Goal: Task Accomplishment & Management: Manage account settings

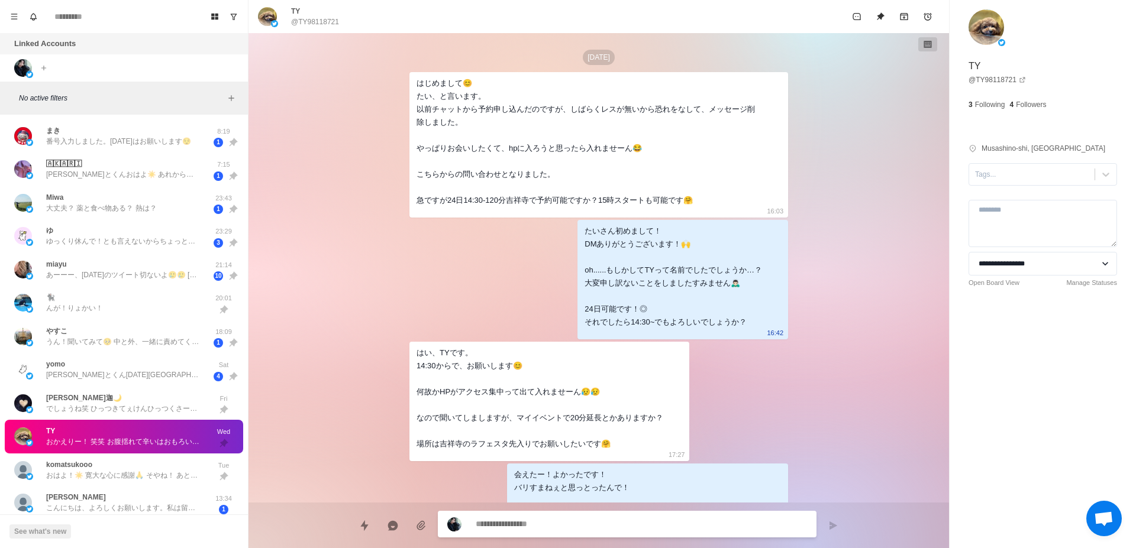
scroll to position [1281, 0]
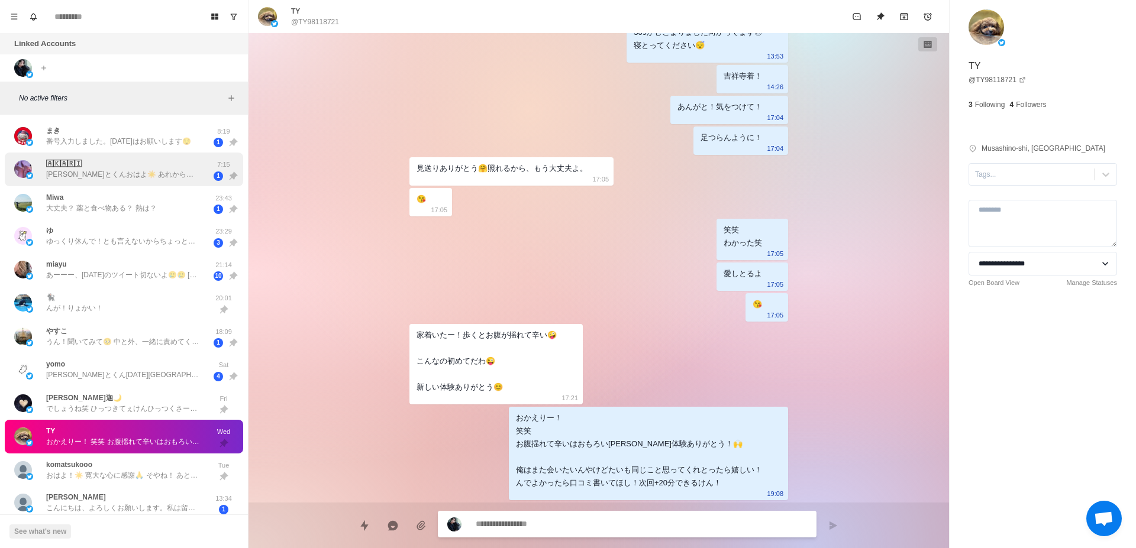
click at [187, 170] on p "[PERSON_NAME]とくんおはよ☀️ あれから幸せに過ごせてる 思い出だけで生きていけるよ 大切にしてもらった キスマしあわせ💋 消えないで 空きとかお…" at bounding box center [123, 174] width 154 height 11
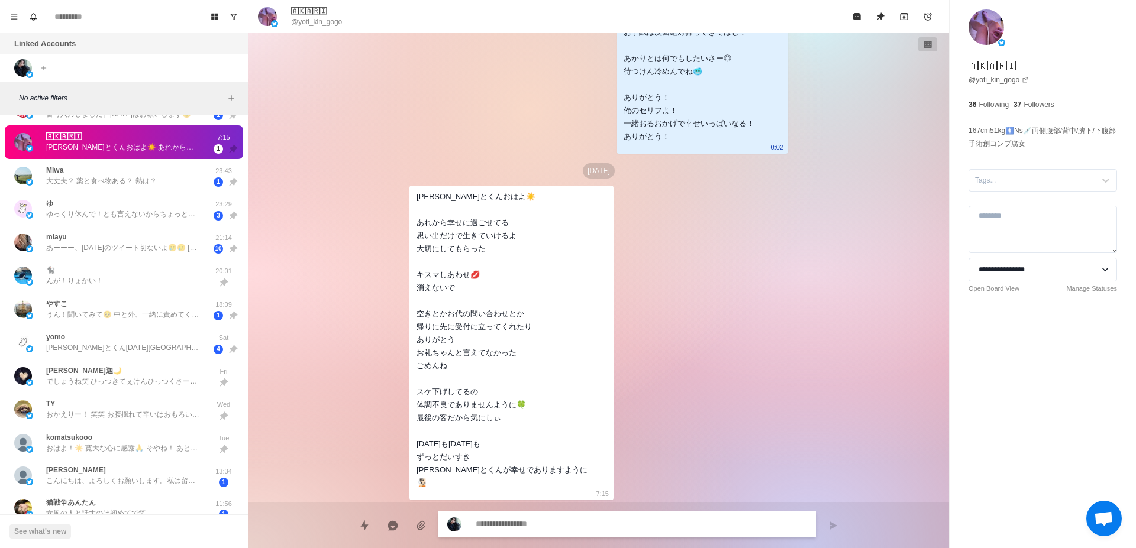
scroll to position [0, 0]
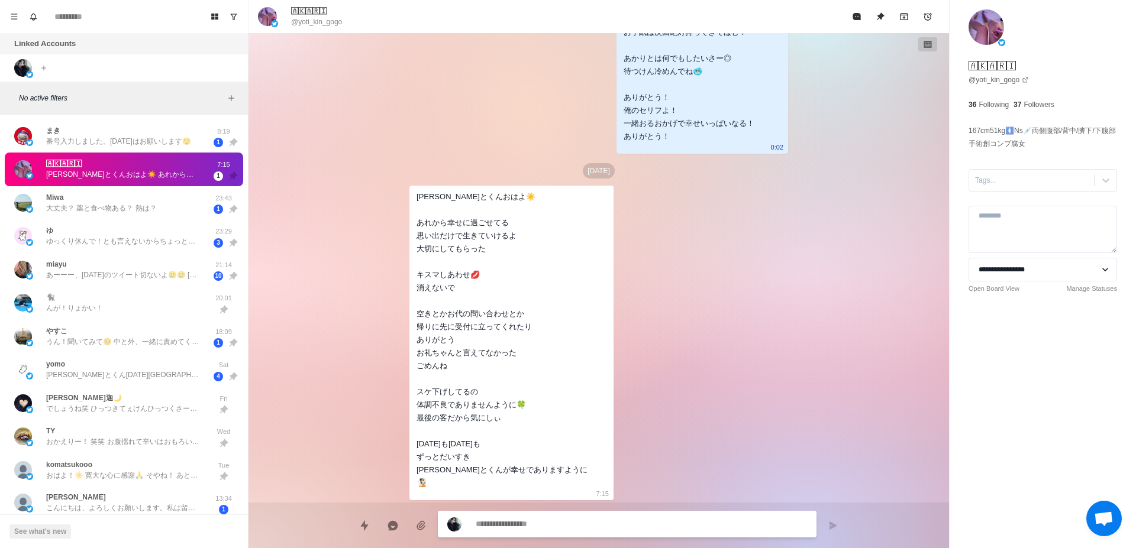
type textarea "*"
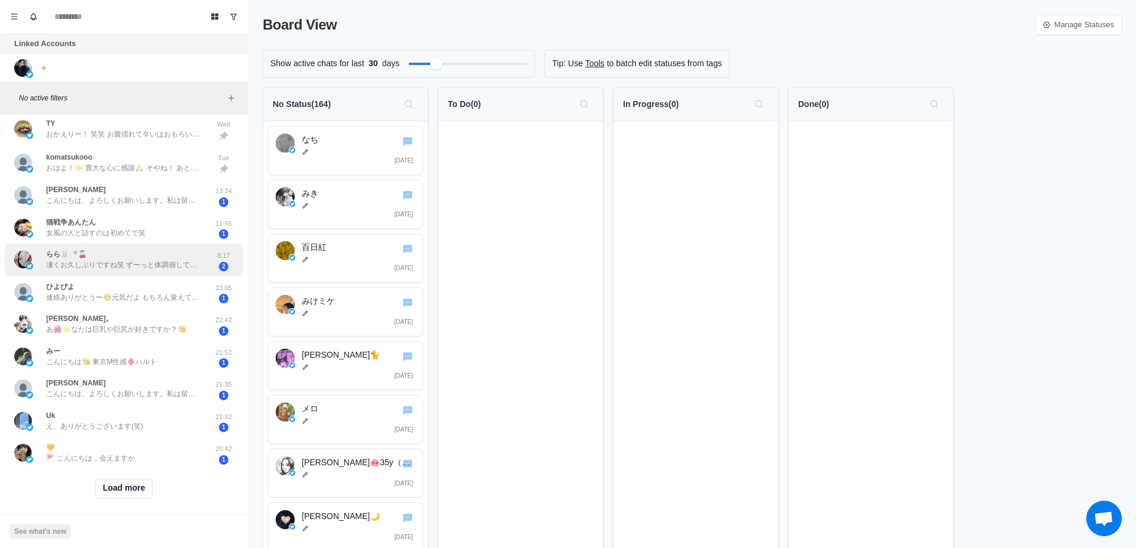
scroll to position [324, 0]
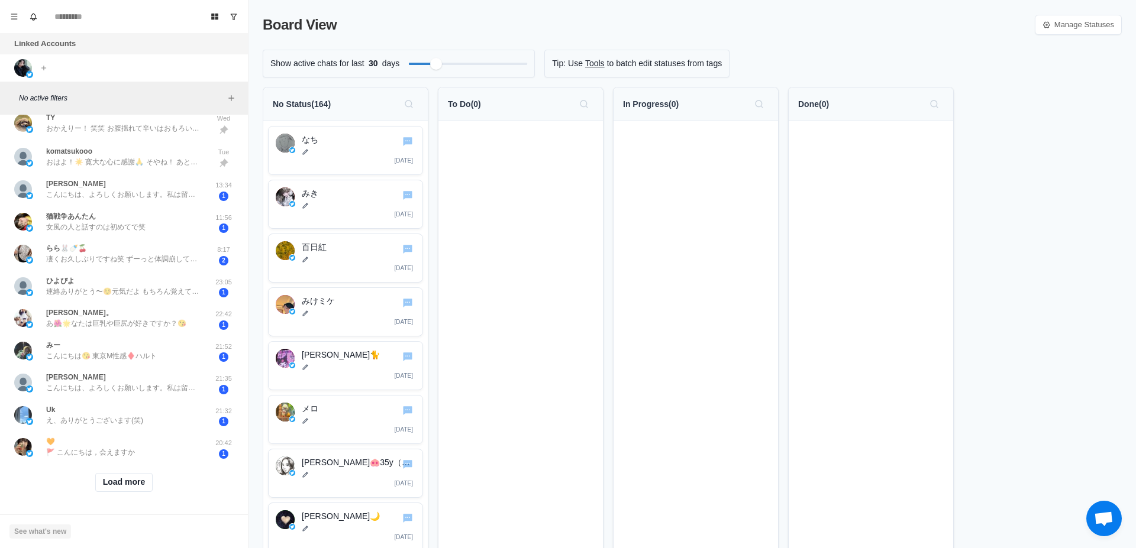
click at [56, 531] on button "See what's new" at bounding box center [40, 532] width 62 height 14
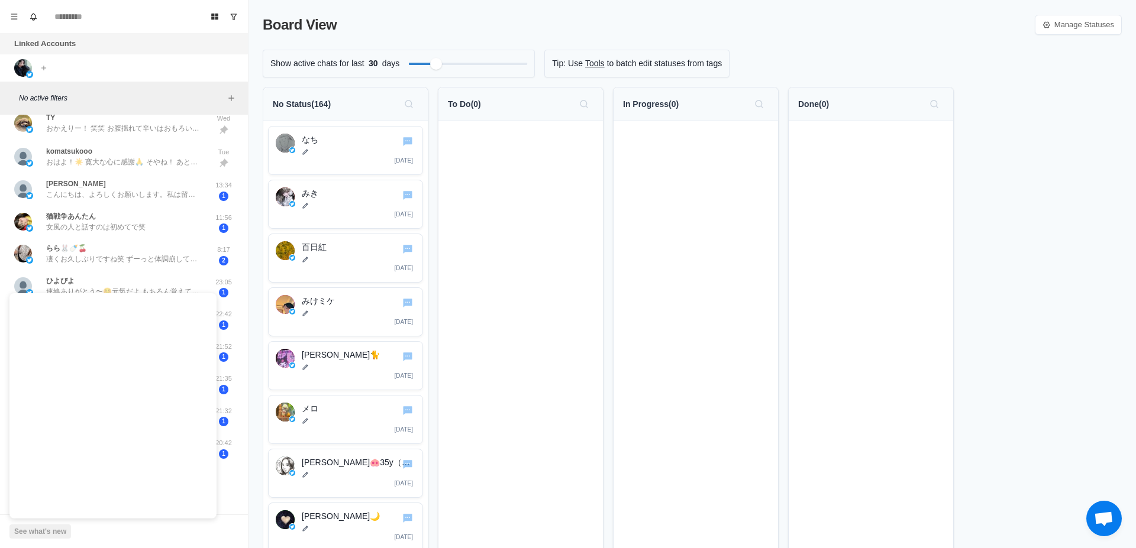
click at [114, 537] on div "See what's new" at bounding box center [124, 532] width 248 height 34
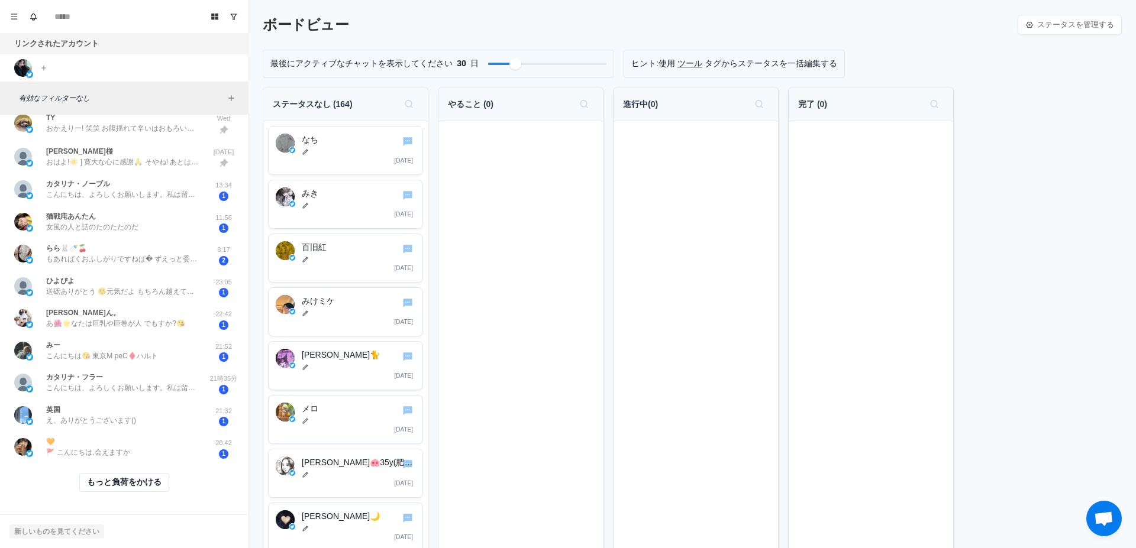
click at [69, 529] on button "新しいものを見てください" at bounding box center [56, 532] width 95 height 14
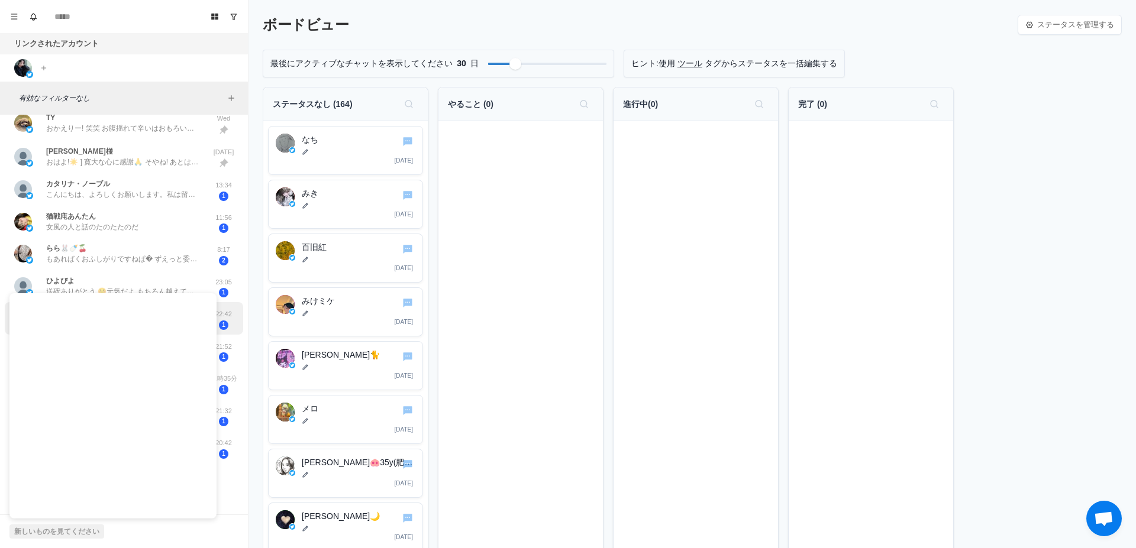
click at [28, 291] on div "ひよぴよ 送硡ありがとう ☺️元気だよ もちろん越えてるよ!周笑 全焦予約できてなてごめんね🙇 ♀️ 23:05 1" at bounding box center [124, 286] width 238 height 33
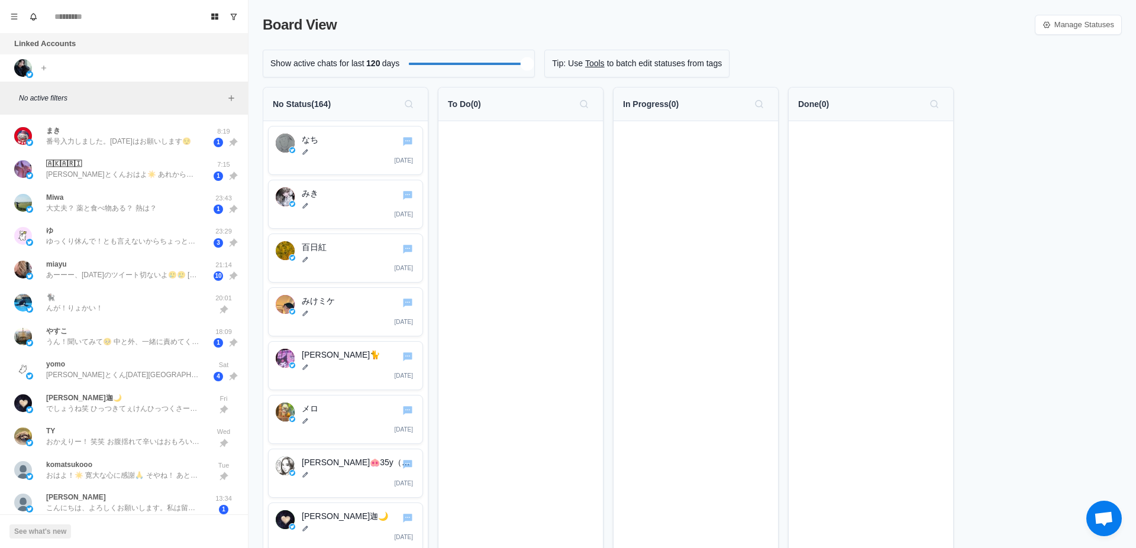
click at [529, 74] on div "Show active chats for last 120 days" at bounding box center [399, 64] width 272 height 28
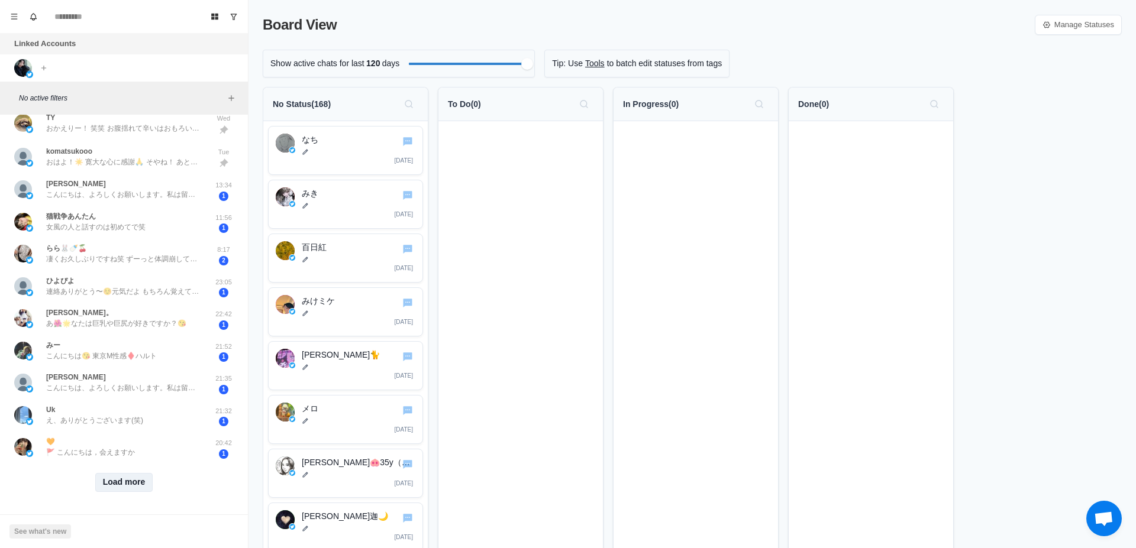
click at [128, 474] on button "Load more" at bounding box center [124, 482] width 58 height 19
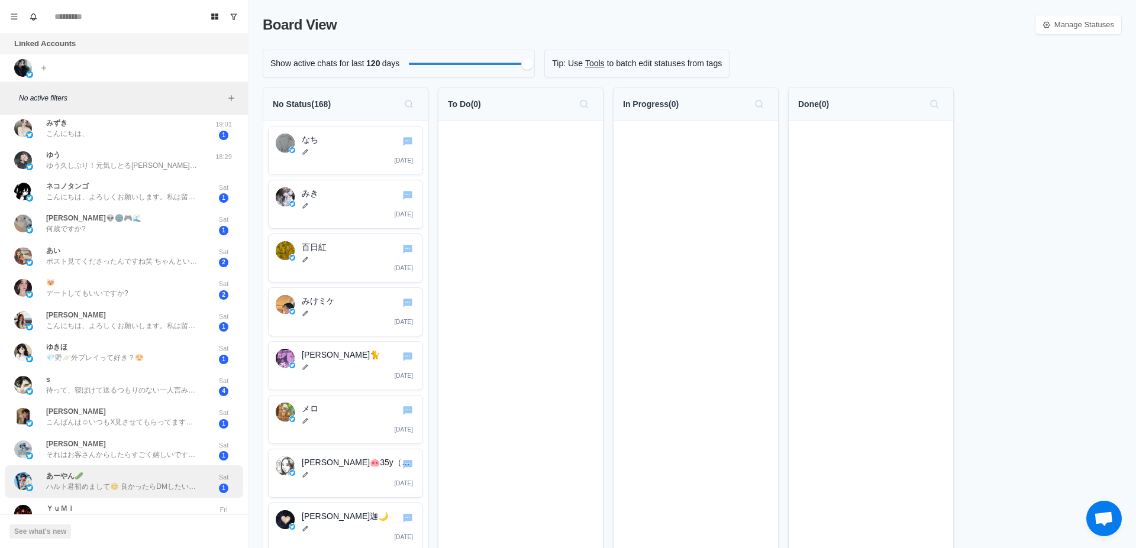
scroll to position [966, 0]
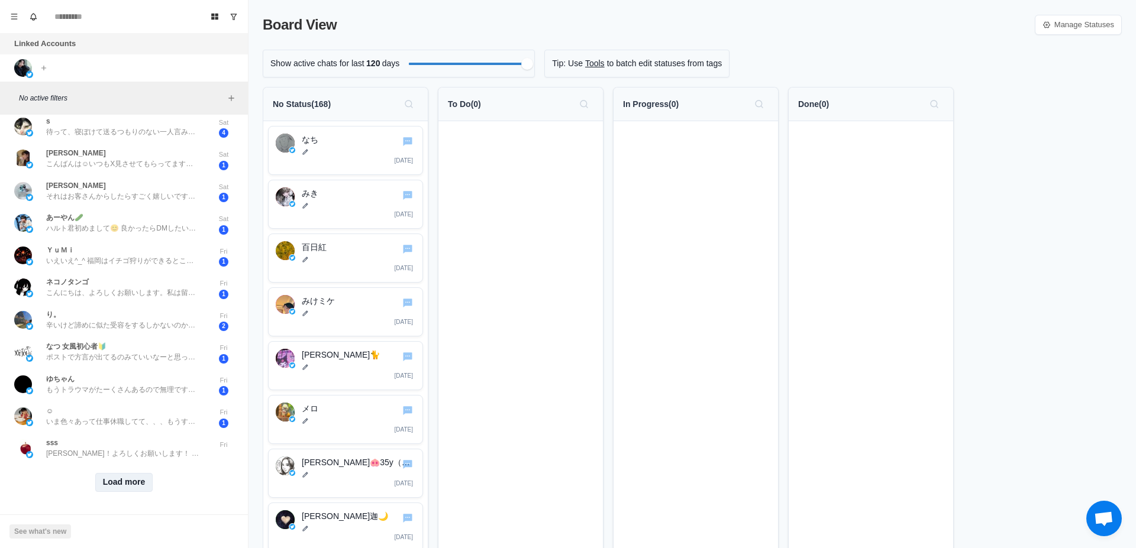
click at [129, 473] on button "Load more" at bounding box center [124, 482] width 58 height 19
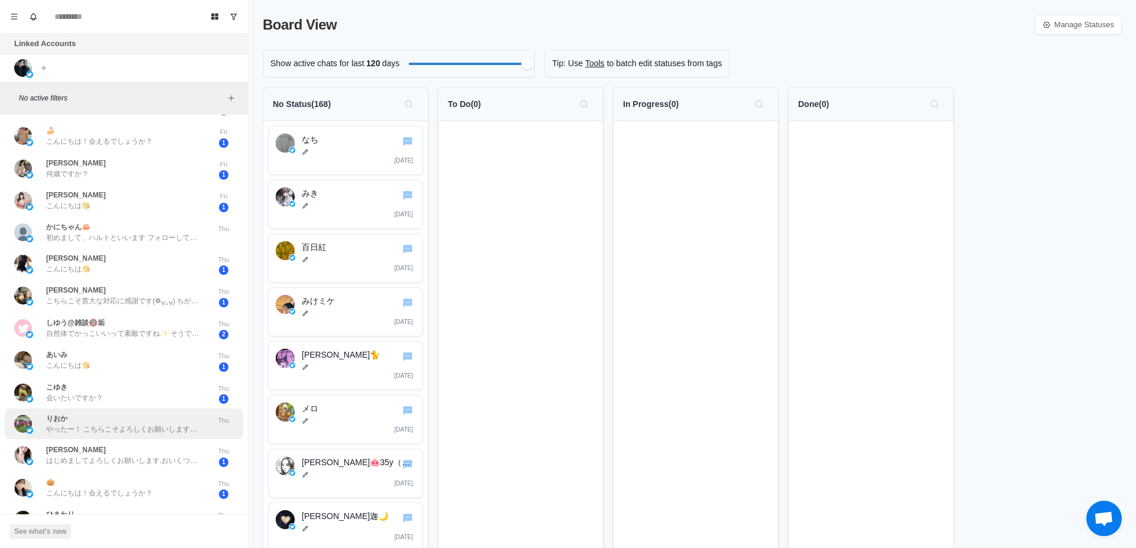
scroll to position [1603, 0]
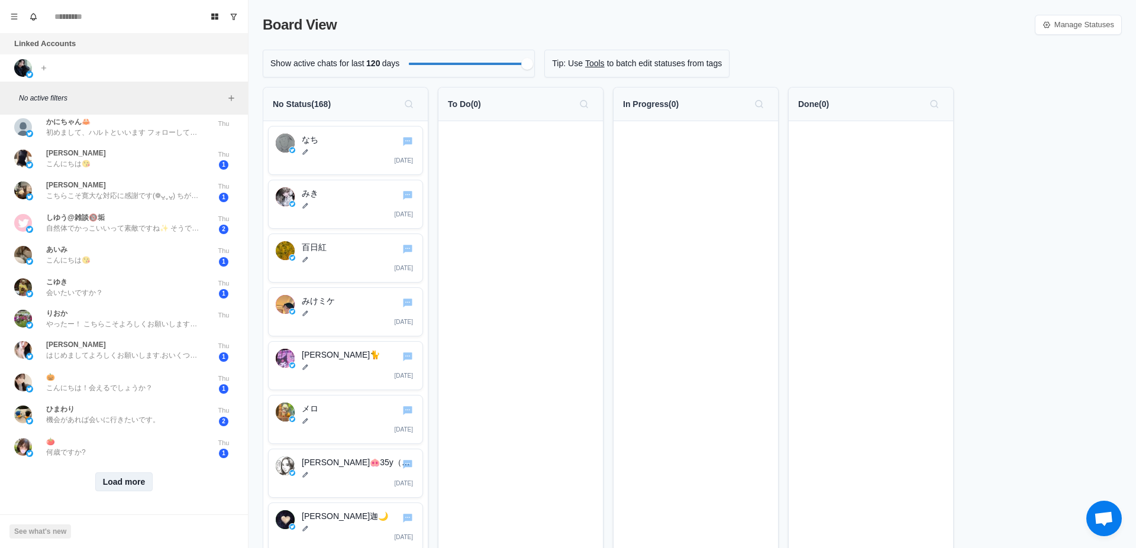
click at [131, 473] on button "Load more" at bounding box center [124, 482] width 58 height 19
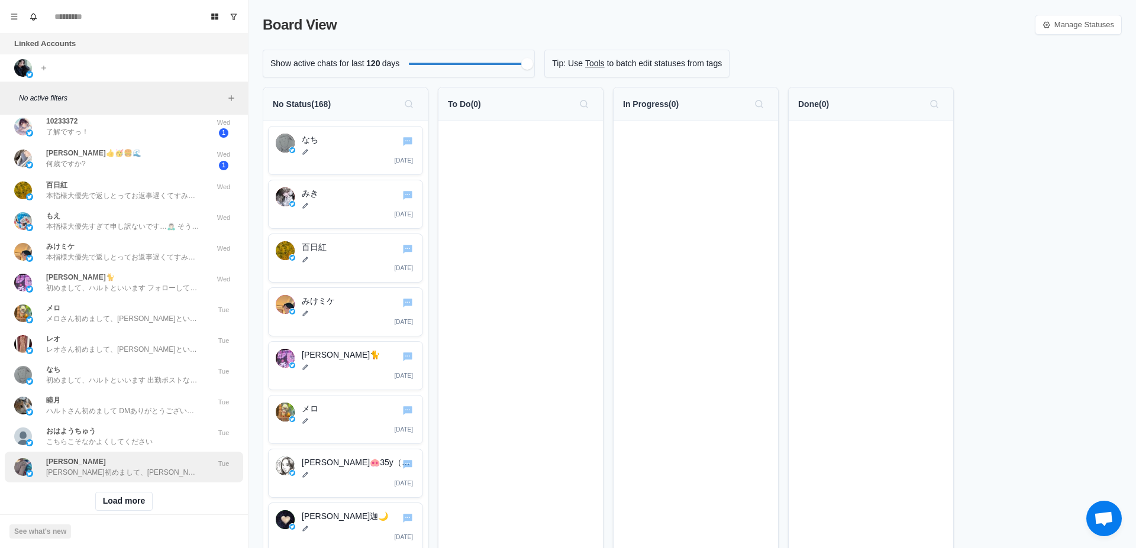
scroll to position [2228, 0]
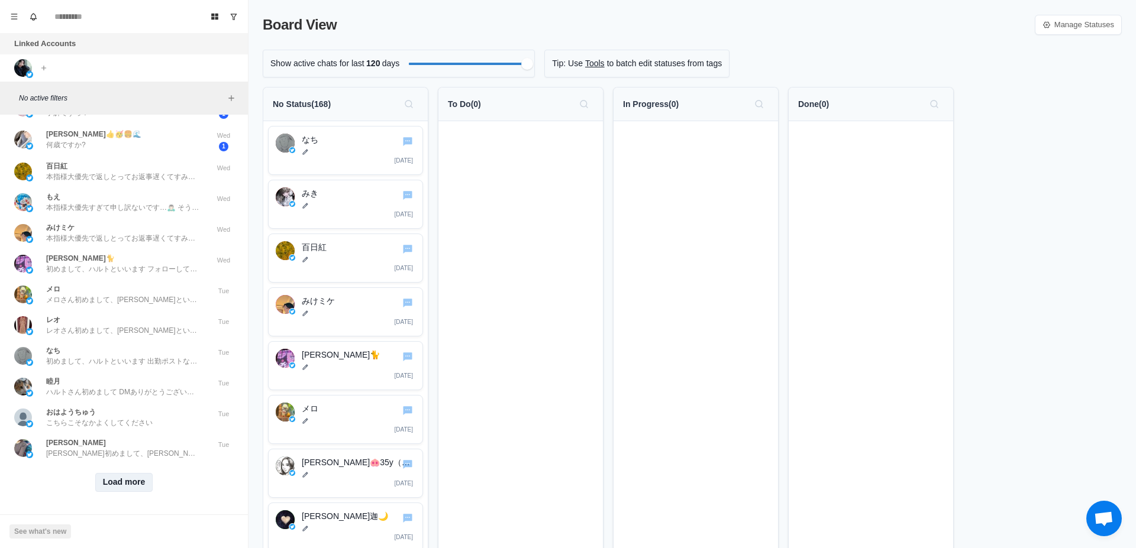
click at [133, 473] on button "Load more" at bounding box center [124, 482] width 58 height 19
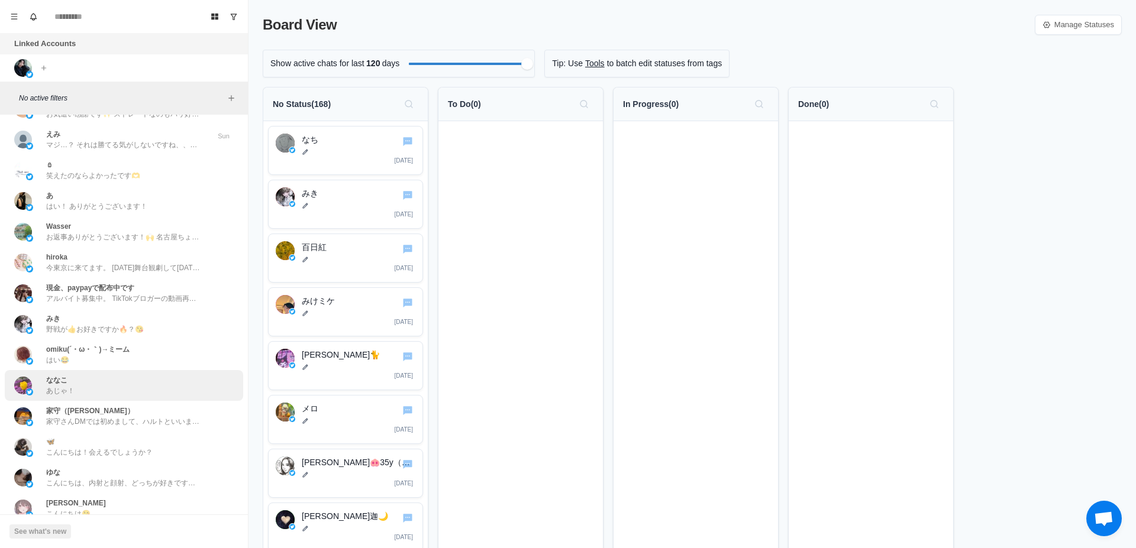
scroll to position [2844, 0]
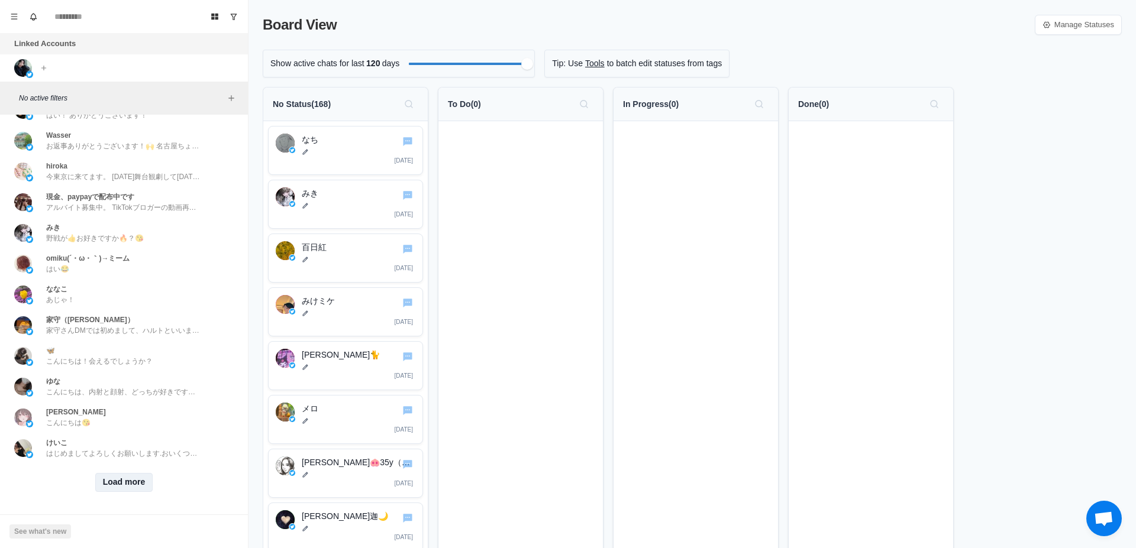
click at [130, 473] on button "Load more" at bounding box center [124, 482] width 58 height 19
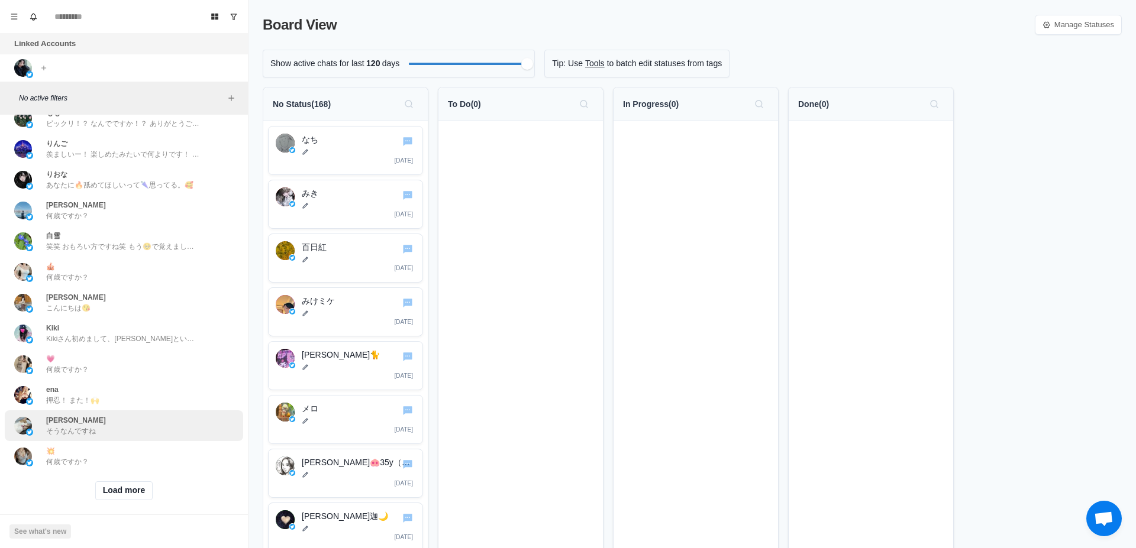
scroll to position [3459, 0]
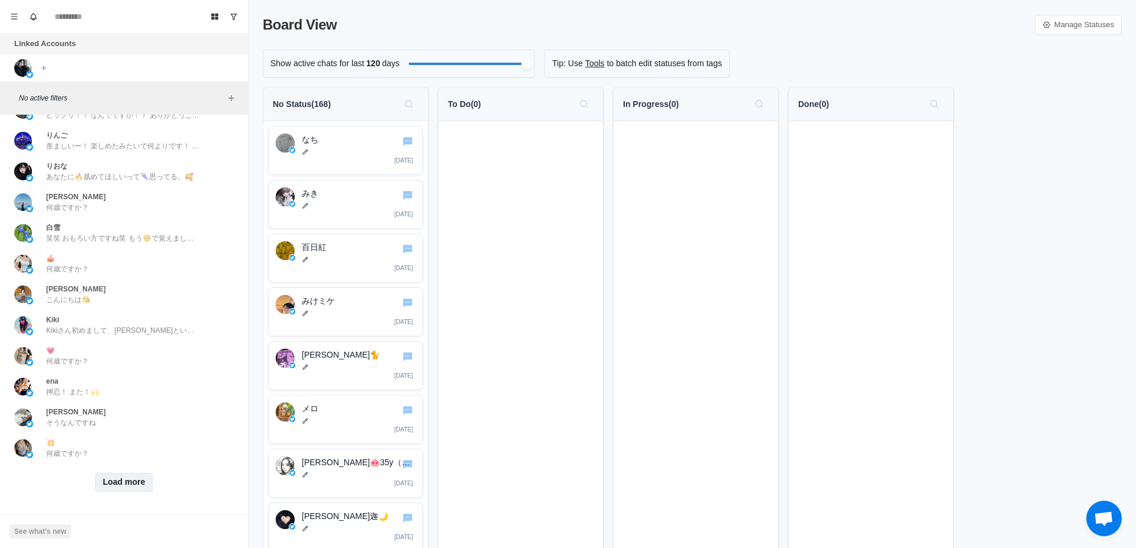
click at [131, 473] on button "Load more" at bounding box center [124, 482] width 58 height 19
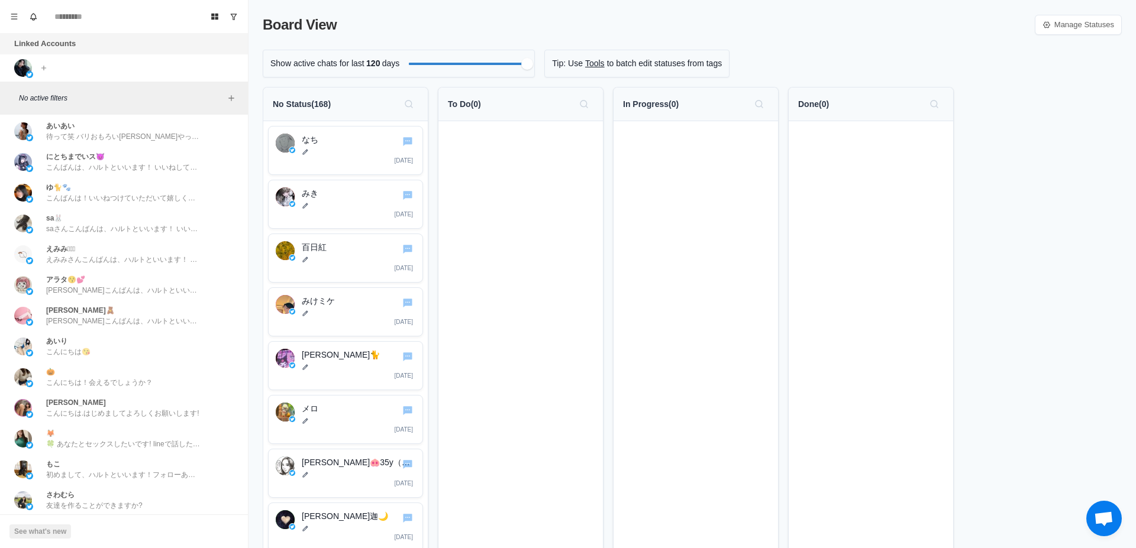
scroll to position [4074, 0]
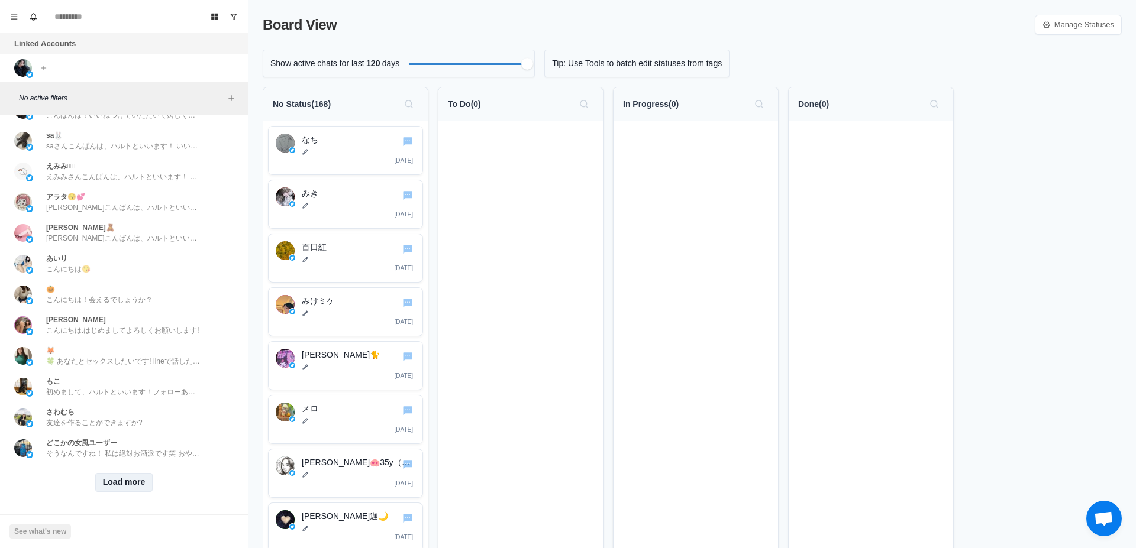
click at [132, 473] on button "Load more" at bounding box center [124, 482] width 58 height 19
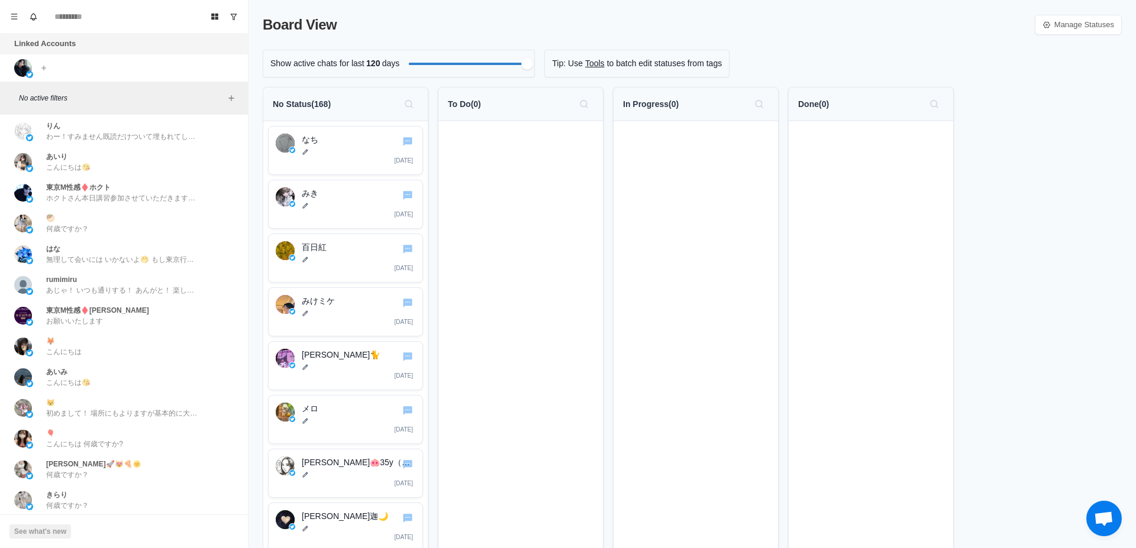
scroll to position [4689, 0]
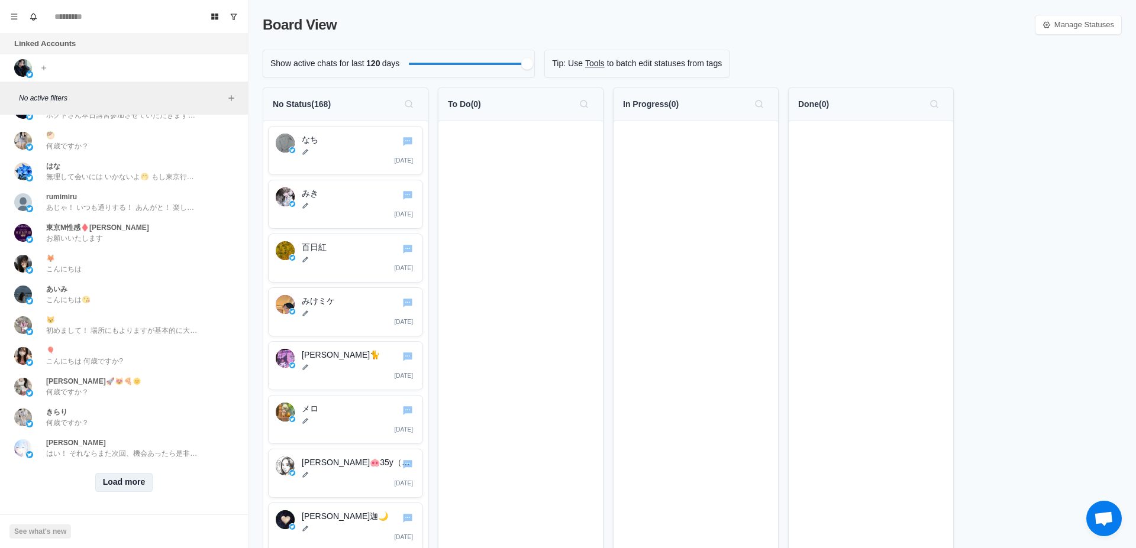
click at [138, 473] on button "Load more" at bounding box center [124, 482] width 58 height 19
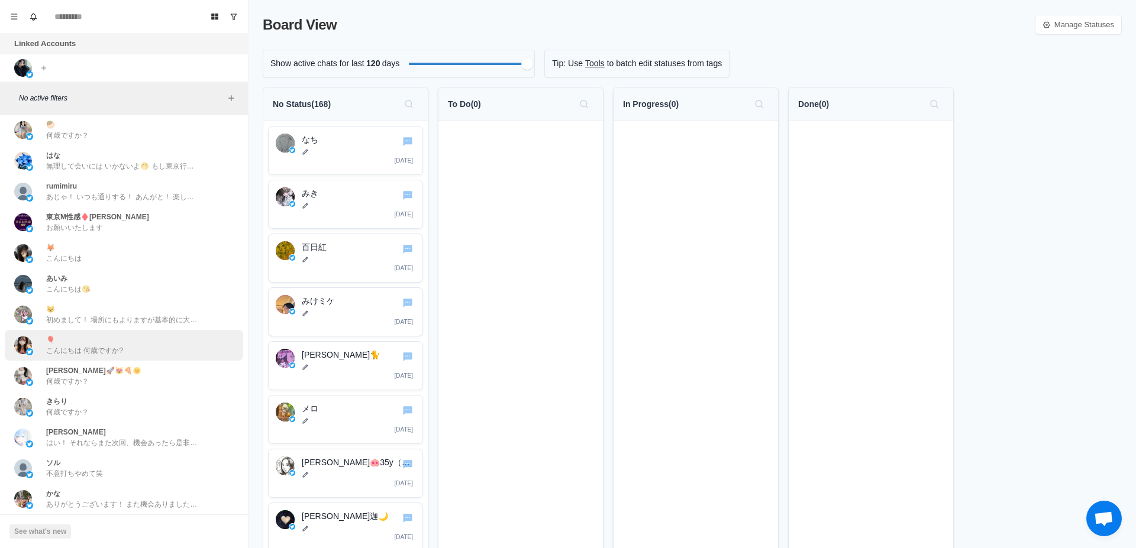
scroll to position [4883, 0]
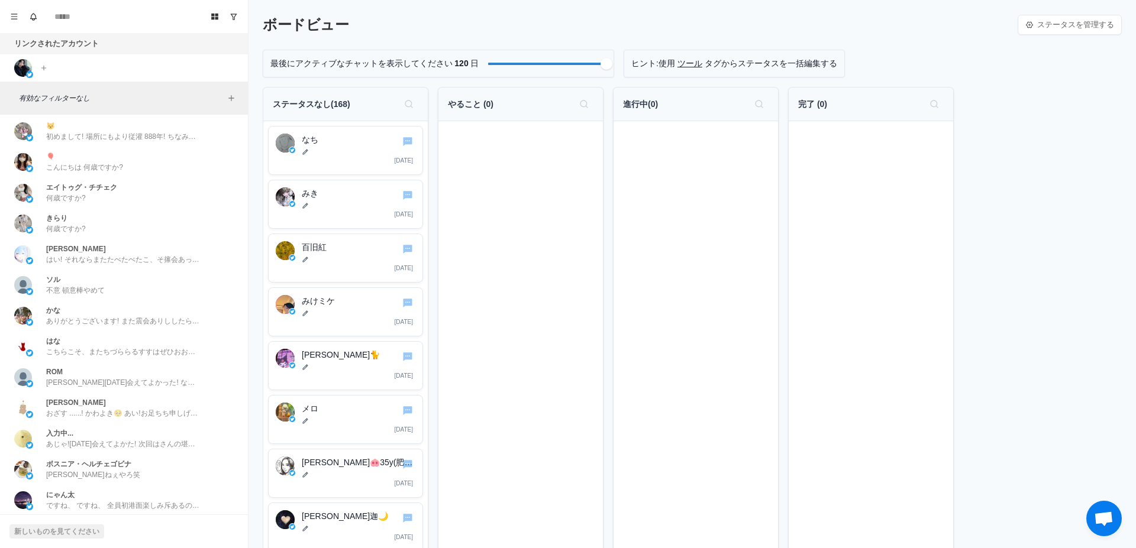
click at [687, 64] on link "ツール" at bounding box center [689, 63] width 25 height 12
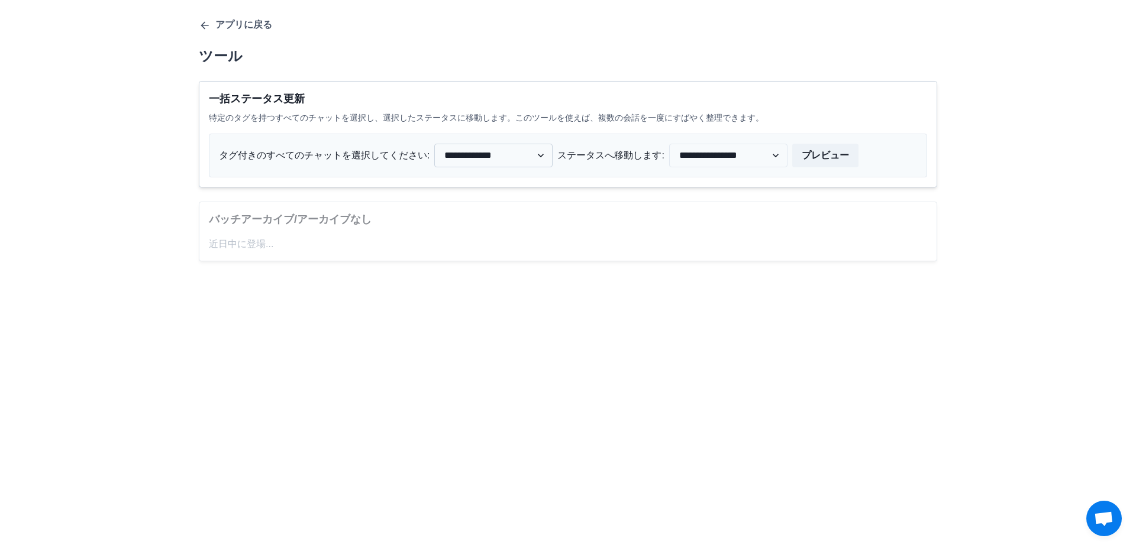
click at [434, 144] on select "**********" at bounding box center [493, 156] width 118 height 24
click at [513, 85] on div "**********" at bounding box center [568, 134] width 738 height 106
click at [253, 25] on button "アプリに戻る" at bounding box center [235, 25] width 73 height 12
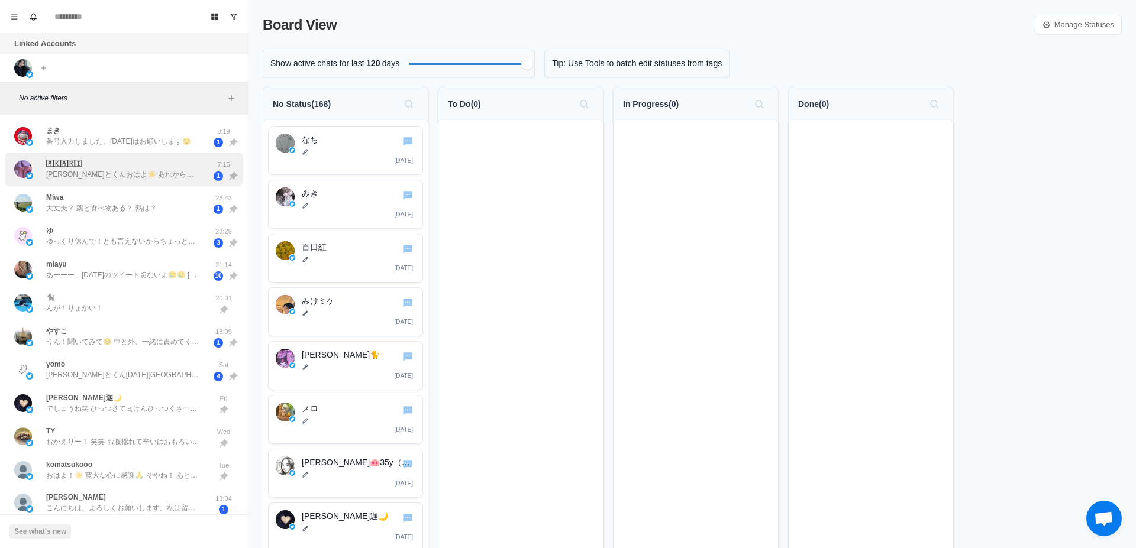
scroll to position [324, 0]
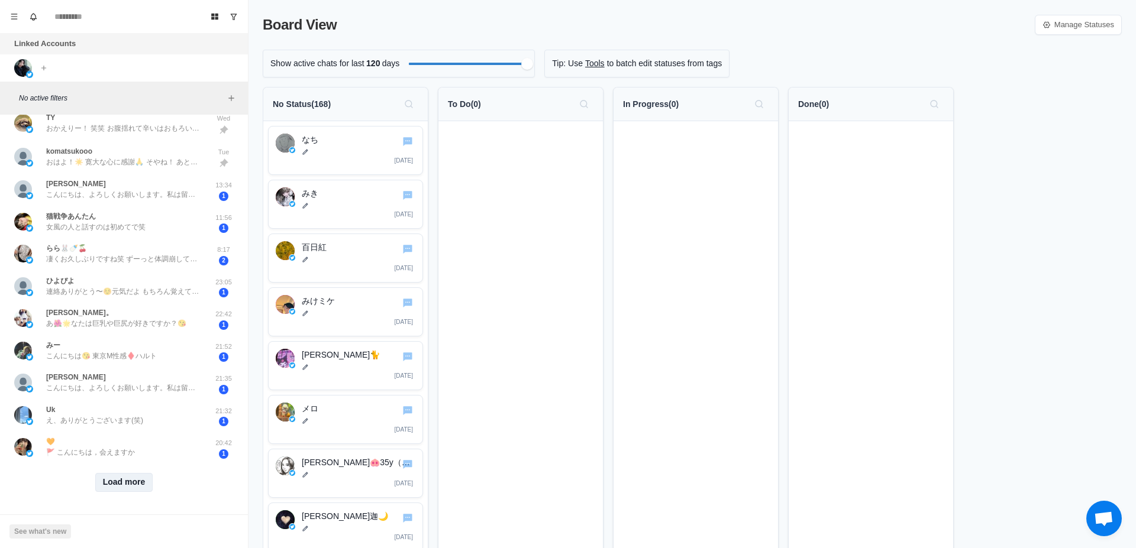
click at [137, 473] on button "Load more" at bounding box center [124, 482] width 58 height 19
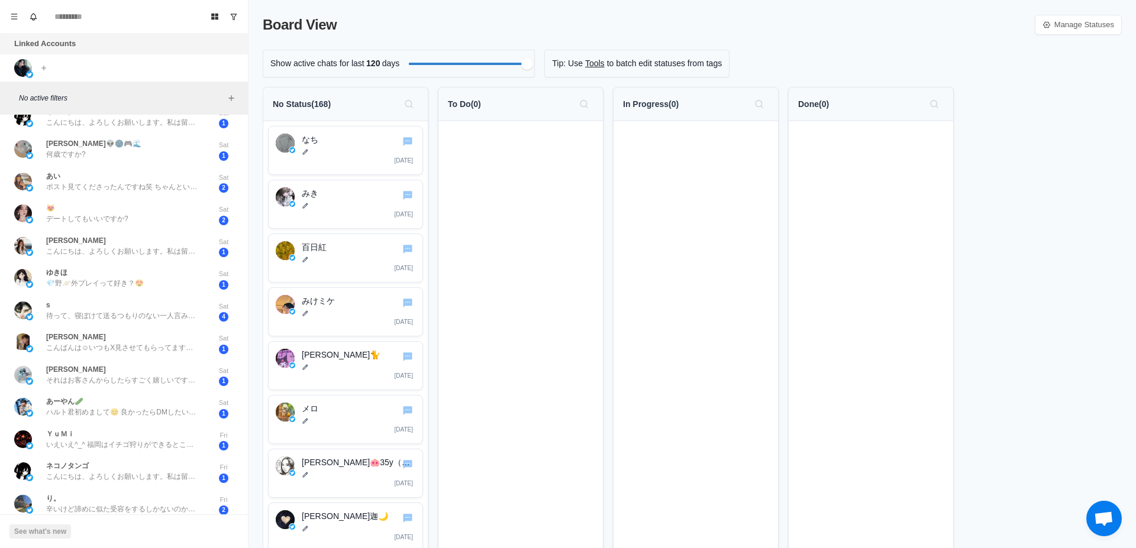
scroll to position [966, 0]
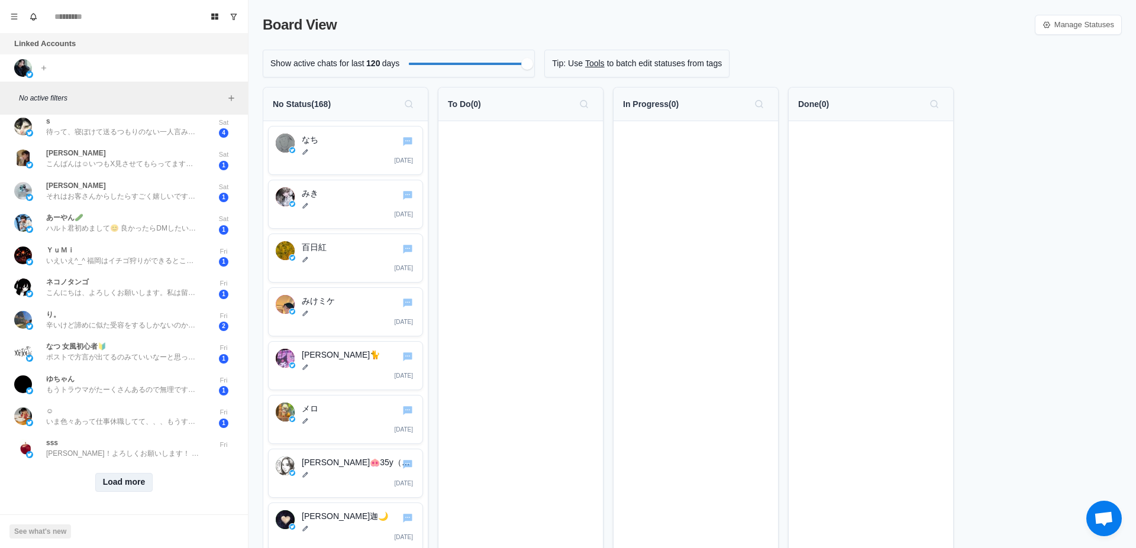
click at [121, 473] on button "Load more" at bounding box center [124, 482] width 58 height 19
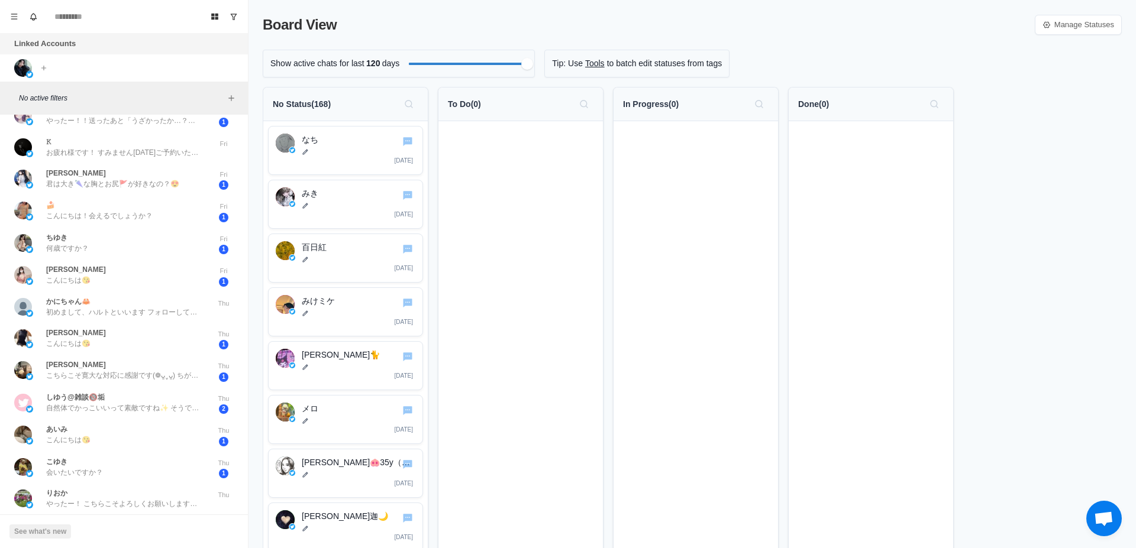
scroll to position [1603, 0]
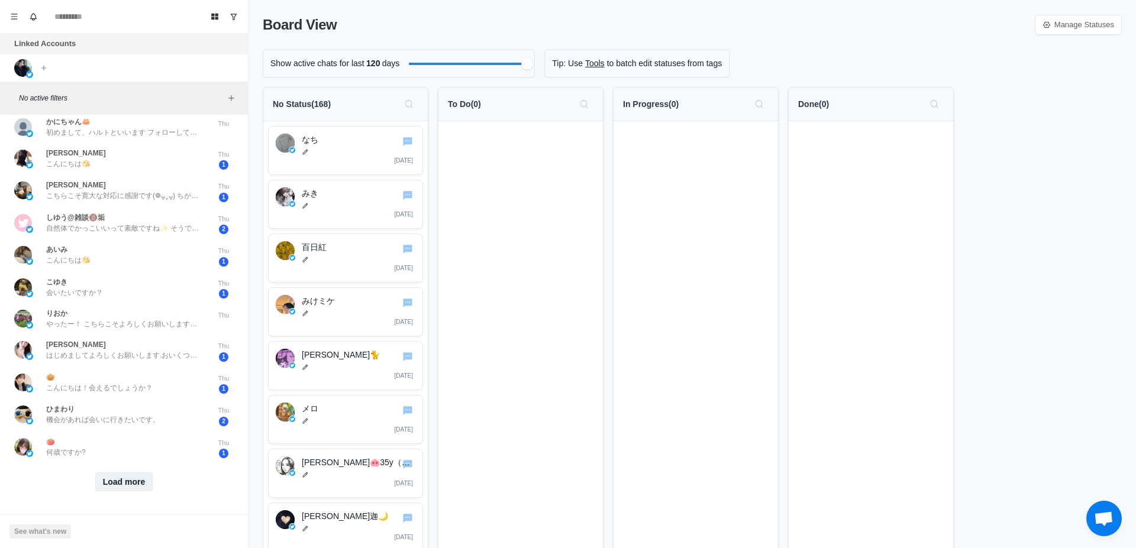
click at [131, 473] on button "Load more" at bounding box center [124, 482] width 58 height 19
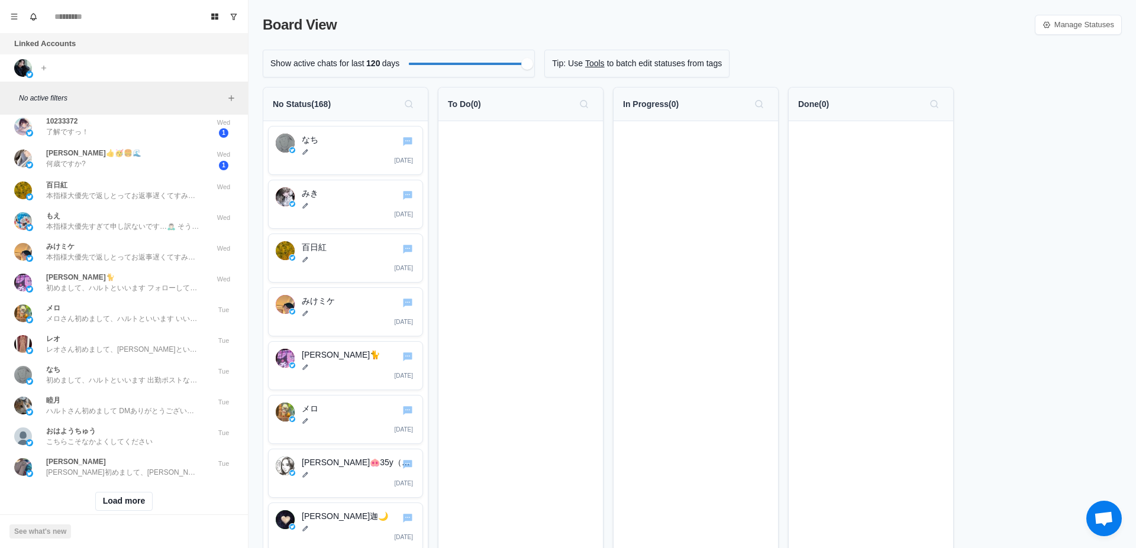
scroll to position [2228, 0]
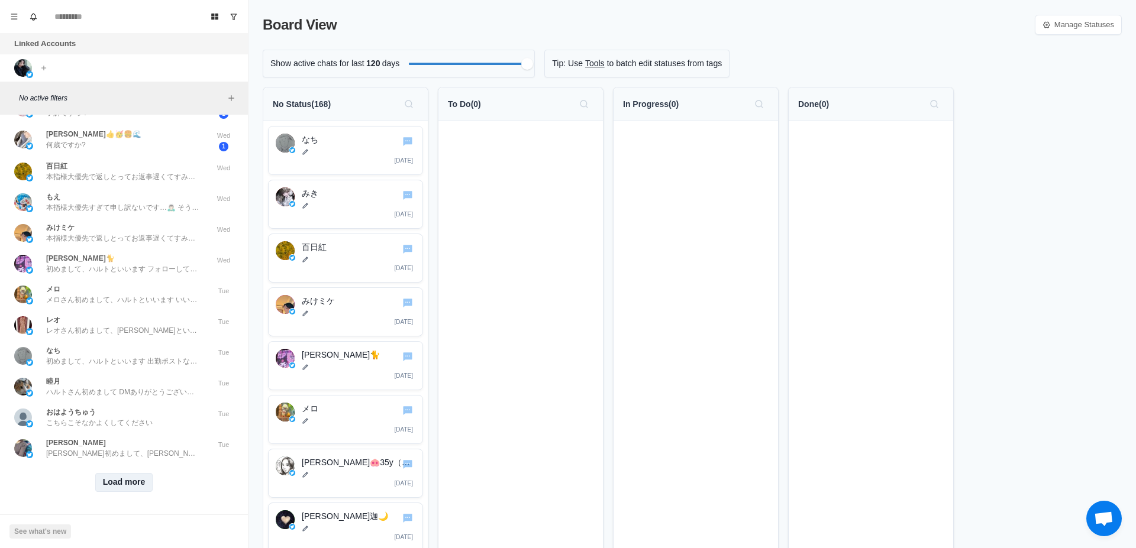
click at [125, 473] on button "Load more" at bounding box center [124, 482] width 58 height 19
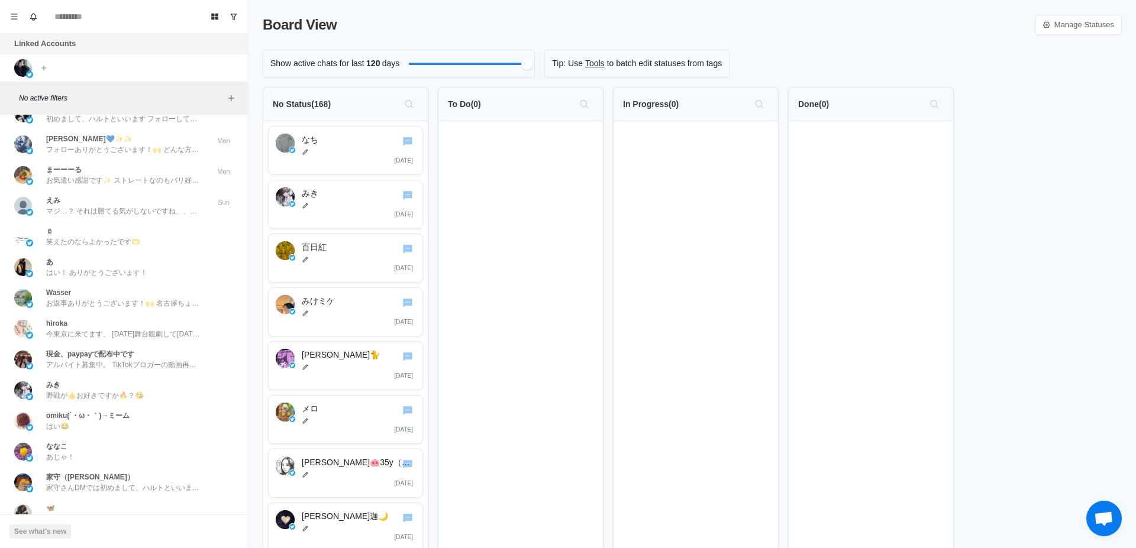
scroll to position [2844, 0]
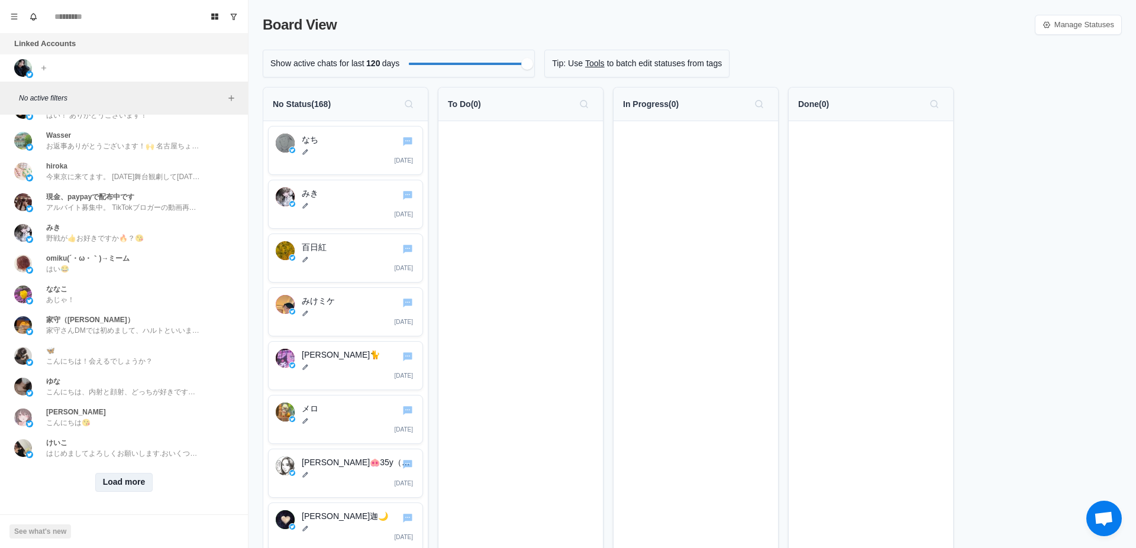
click at [130, 474] on button "Load more" at bounding box center [124, 482] width 58 height 19
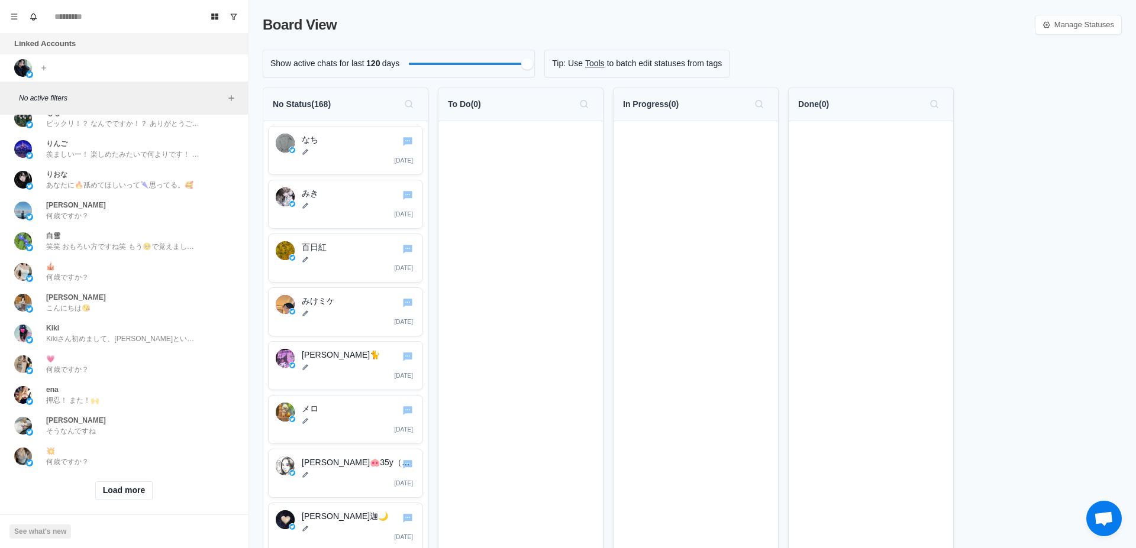
scroll to position [3459, 0]
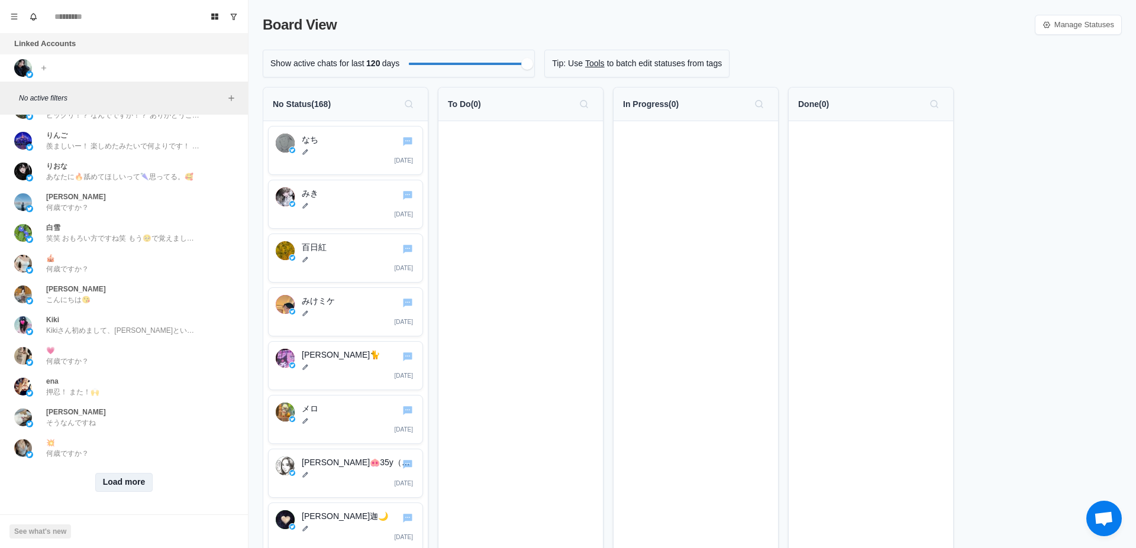
click at [116, 473] on button "Load more" at bounding box center [124, 482] width 58 height 19
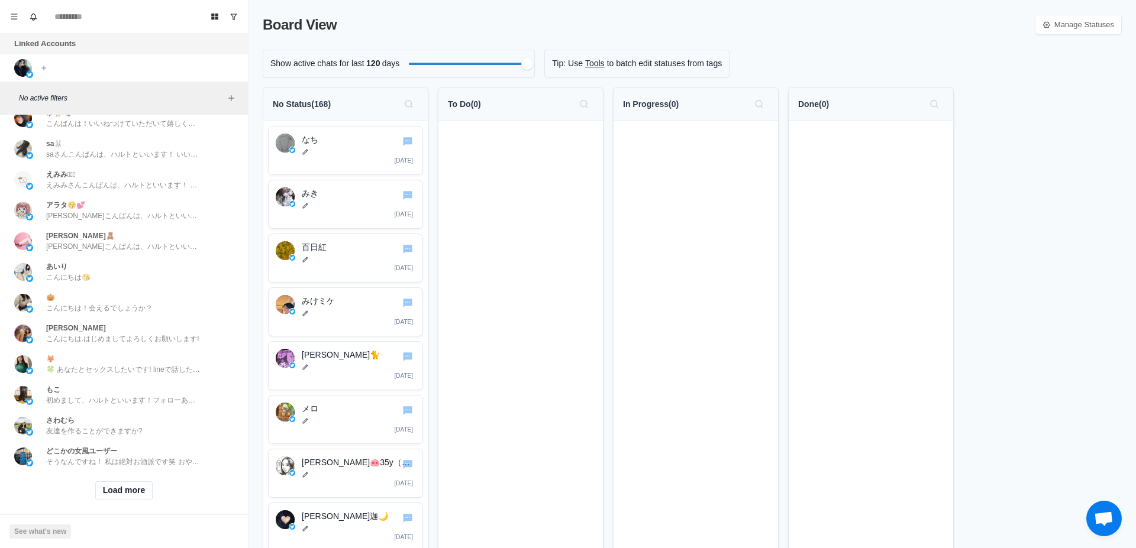
scroll to position [4074, 0]
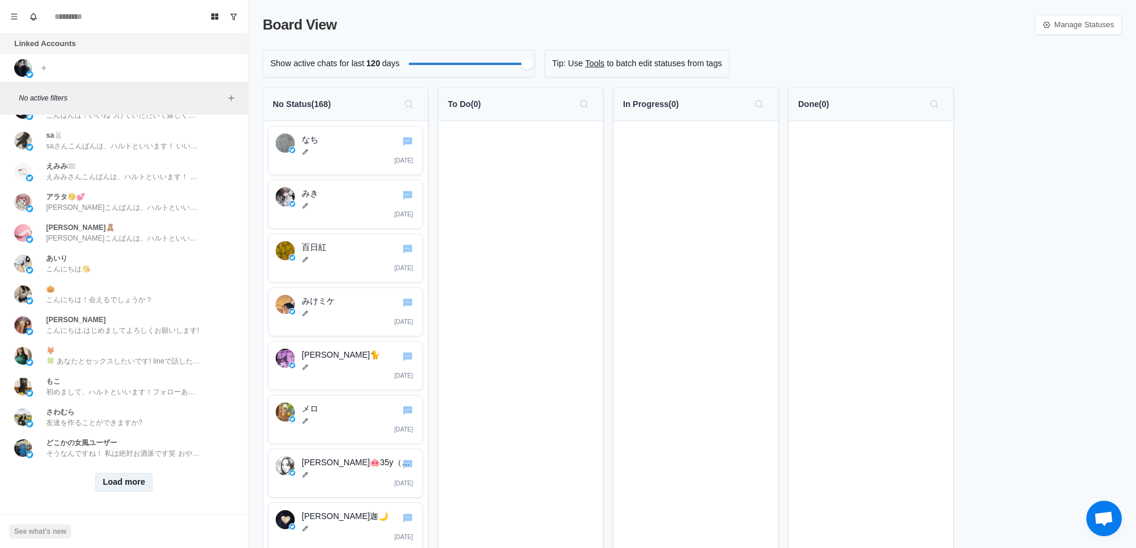
click at [137, 473] on button "Load more" at bounding box center [124, 482] width 58 height 19
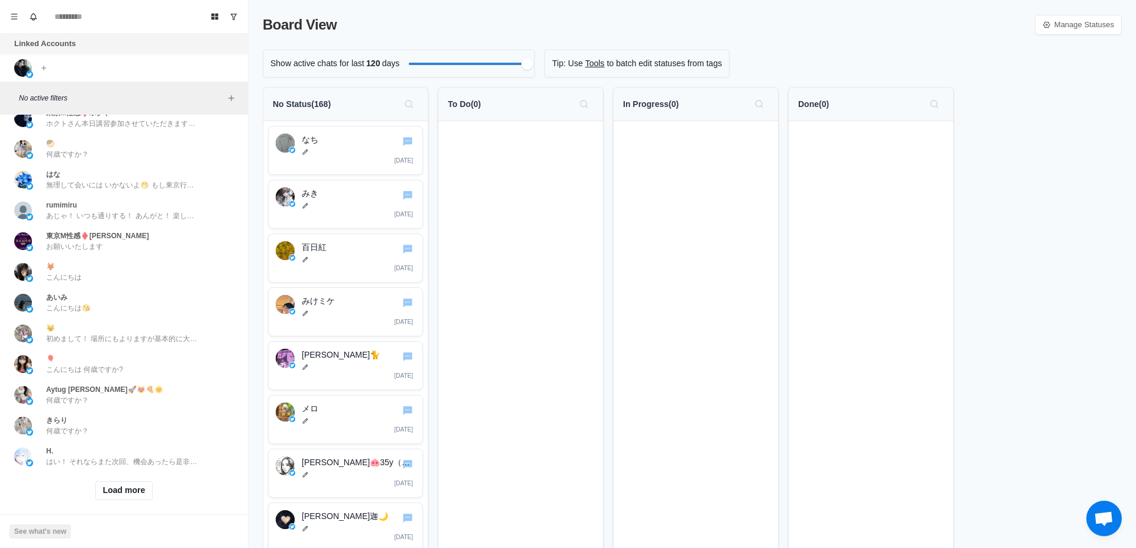
scroll to position [4689, 0]
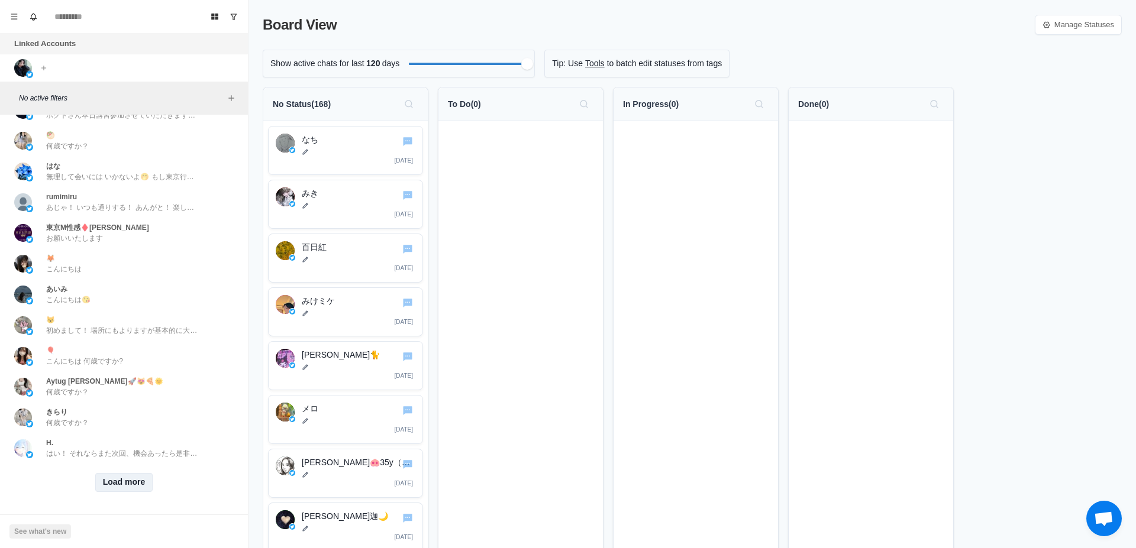
click at [119, 473] on button "Load more" at bounding box center [124, 482] width 58 height 19
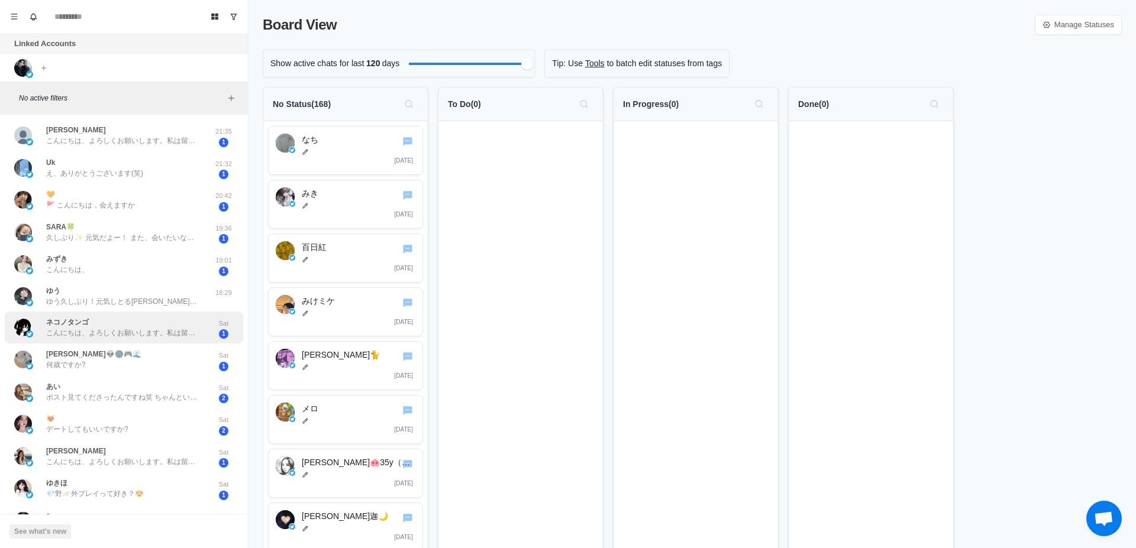
scroll to position [0, 0]
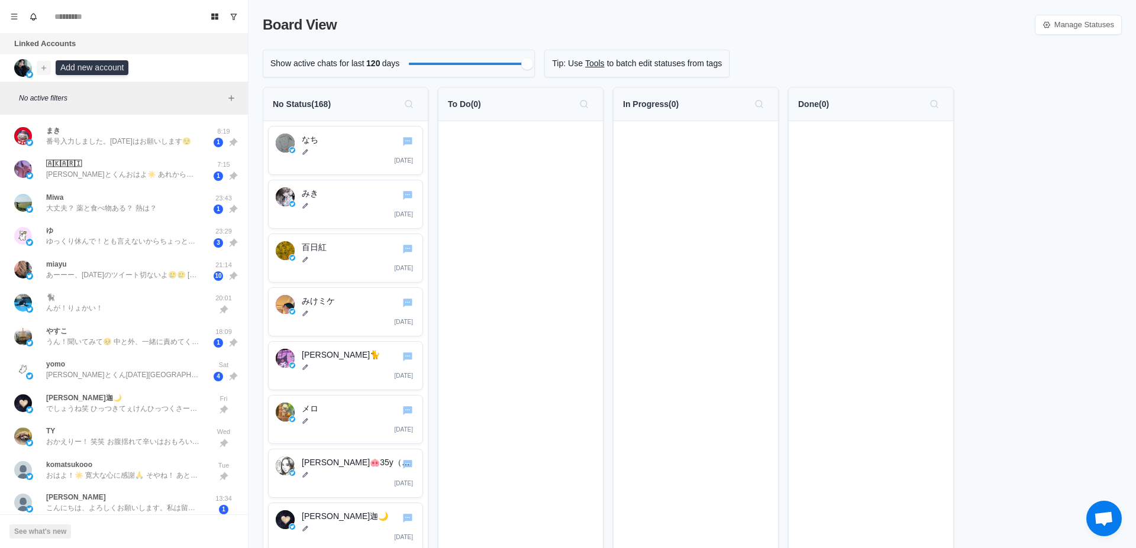
click at [44, 68] on icon "Add account" at bounding box center [43, 67] width 5 height 5
click at [231, 102] on icon "Add filters" at bounding box center [231, 97] width 9 height 9
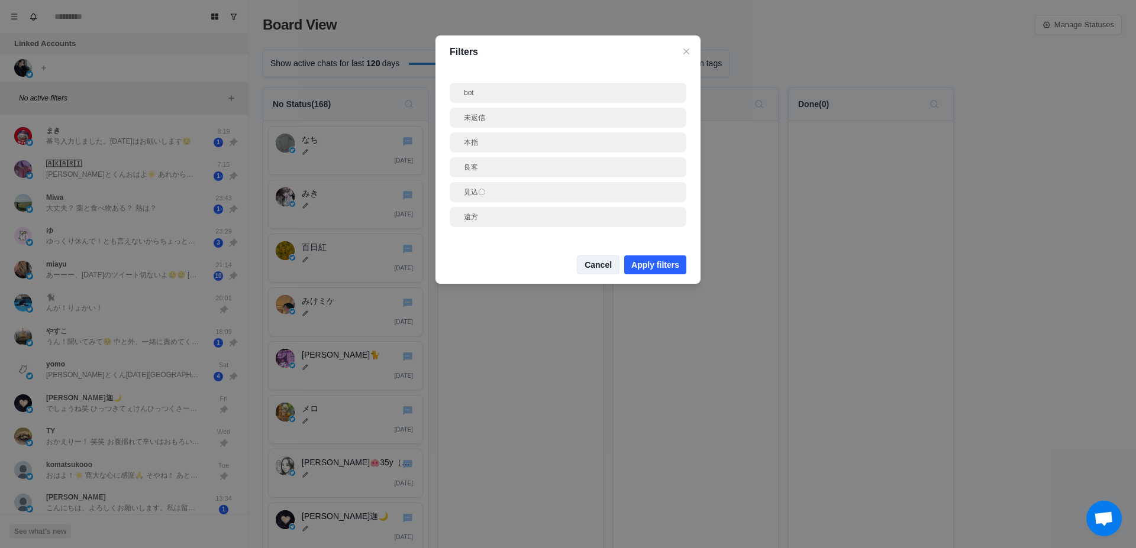
click at [614, 264] on button "Cancel" at bounding box center [598, 264] width 43 height 19
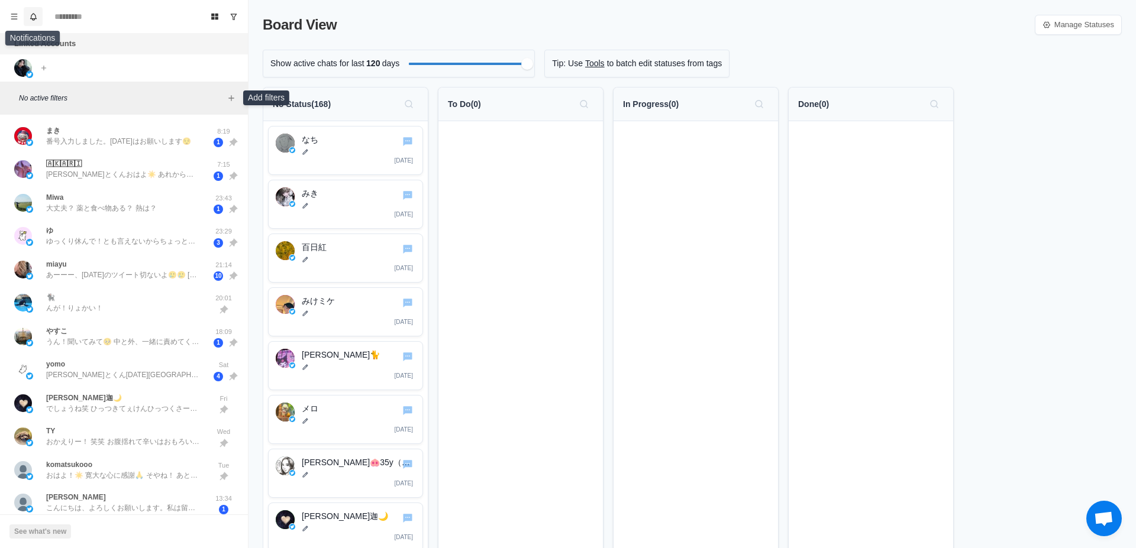
click at [24, 18] on button "Notifications" at bounding box center [33, 16] width 19 height 19
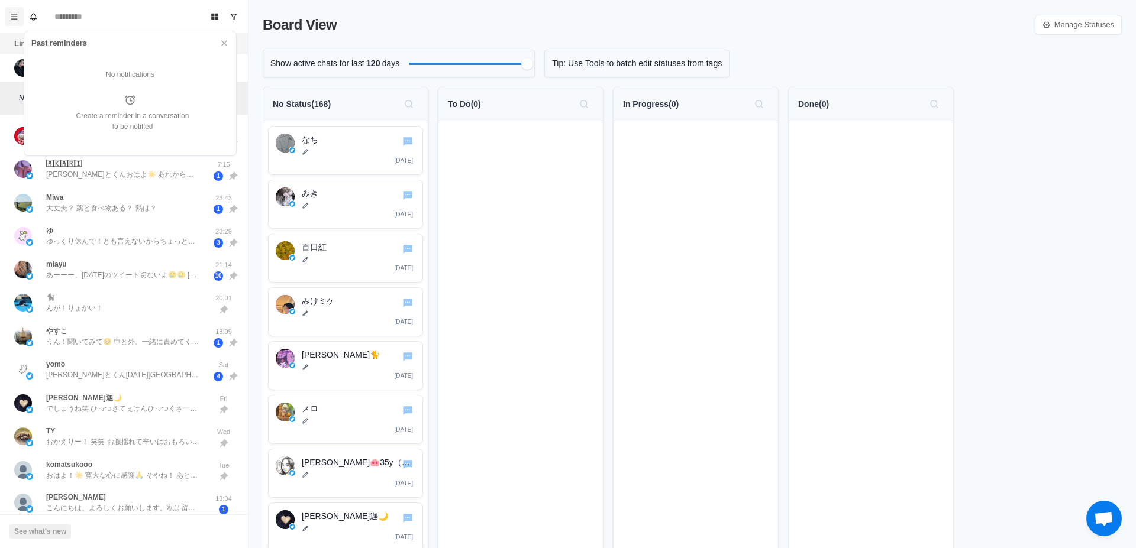
click at [18, 15] on icon "Menu" at bounding box center [14, 16] width 8 height 8
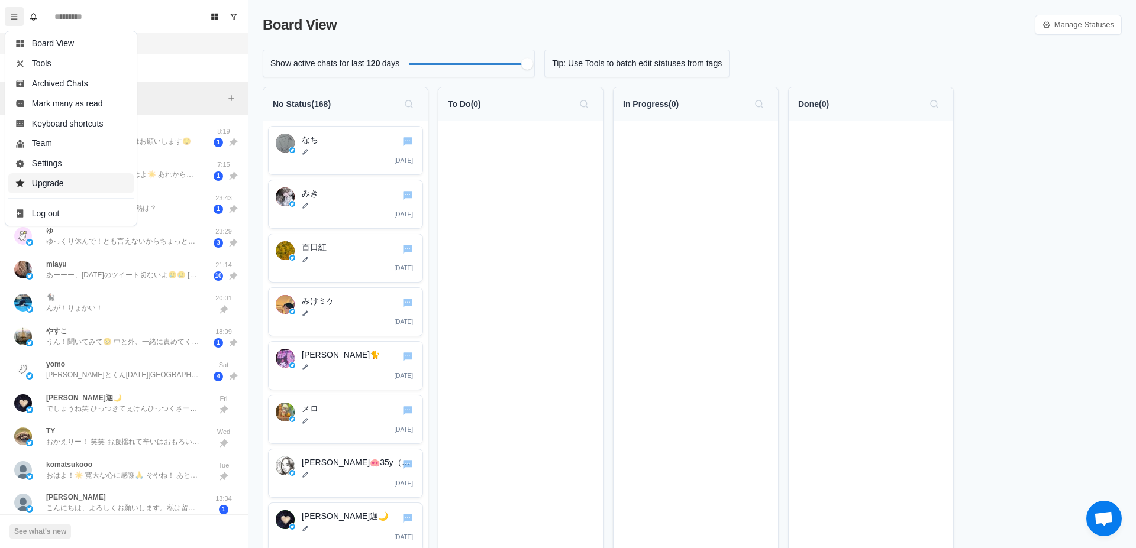
click at [60, 185] on button "Upgrade" at bounding box center [71, 183] width 127 height 20
